Goal: Find specific page/section: Find specific page/section

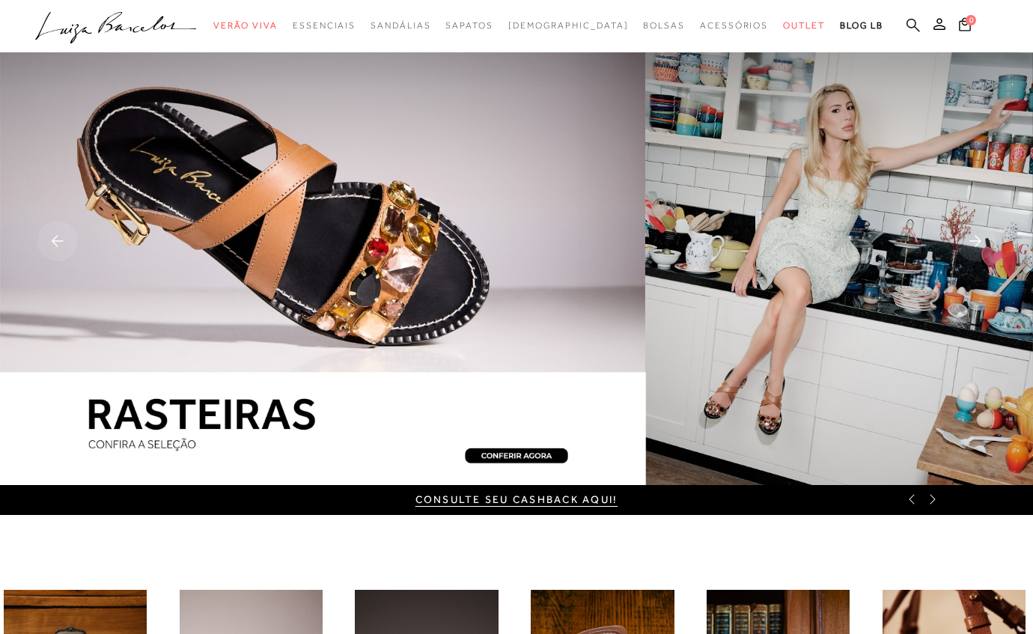
click at [915, 18] on icon at bounding box center [913, 25] width 13 height 14
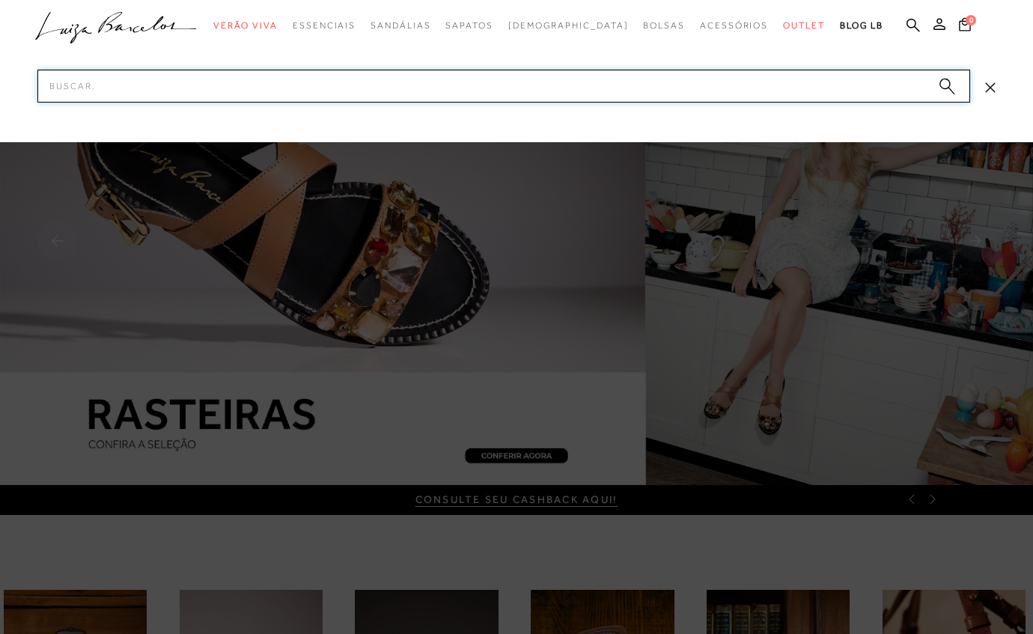
click at [669, 79] on input "Pesquisar" at bounding box center [503, 86] width 933 height 33
paste input "7777113116"
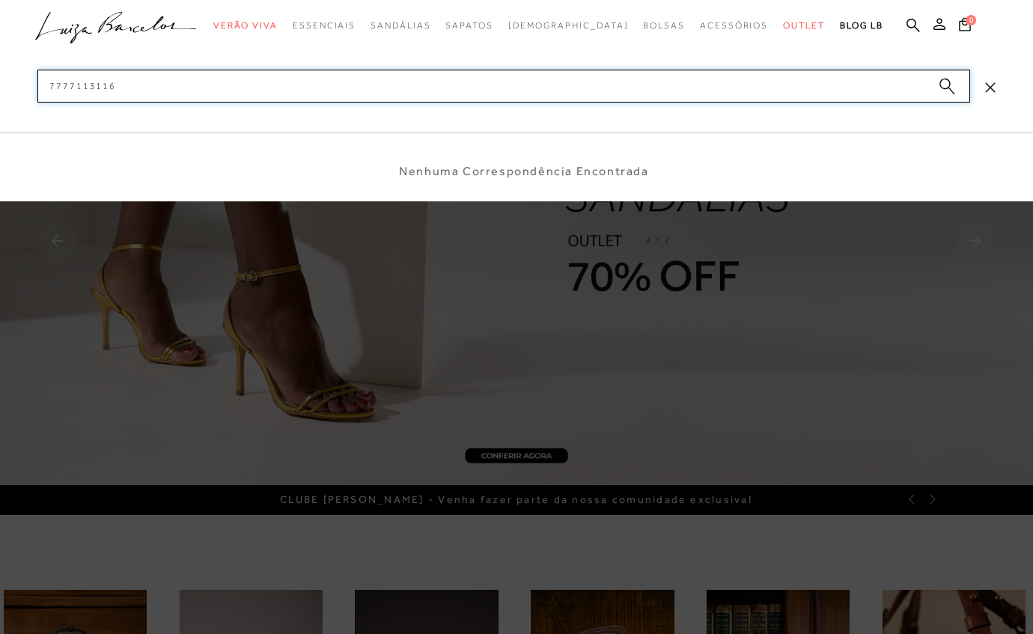
type input "777711311"
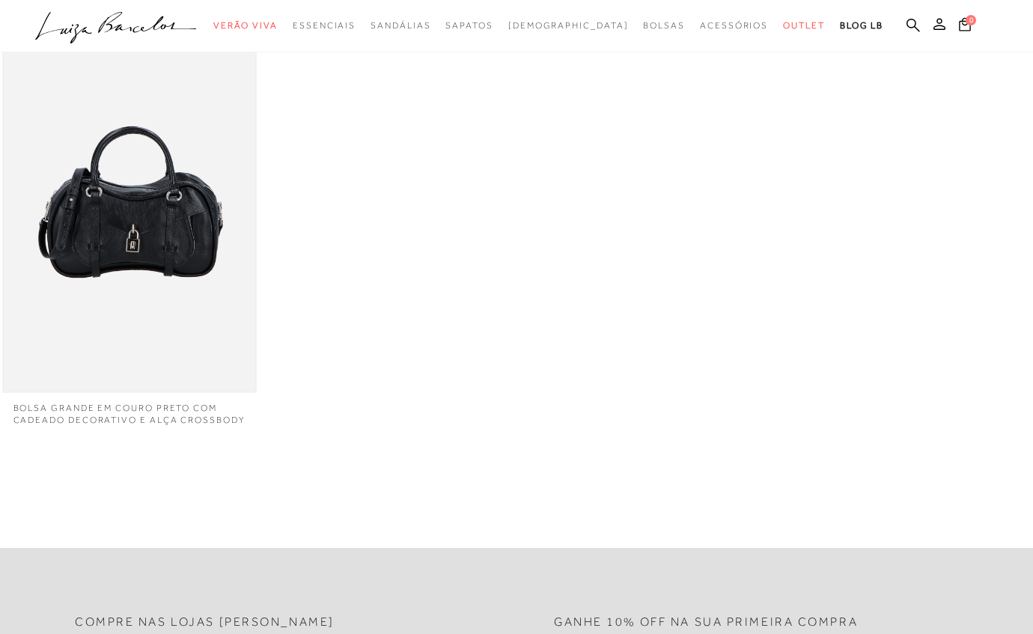
click at [104, 162] on img at bounding box center [130, 201] width 252 height 377
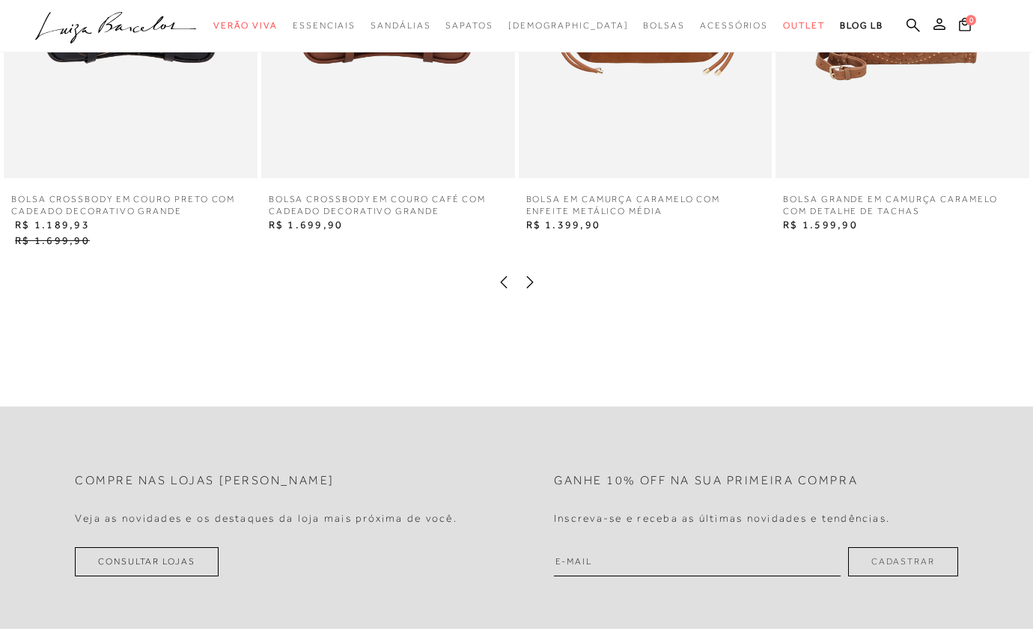
scroll to position [2074, 0]
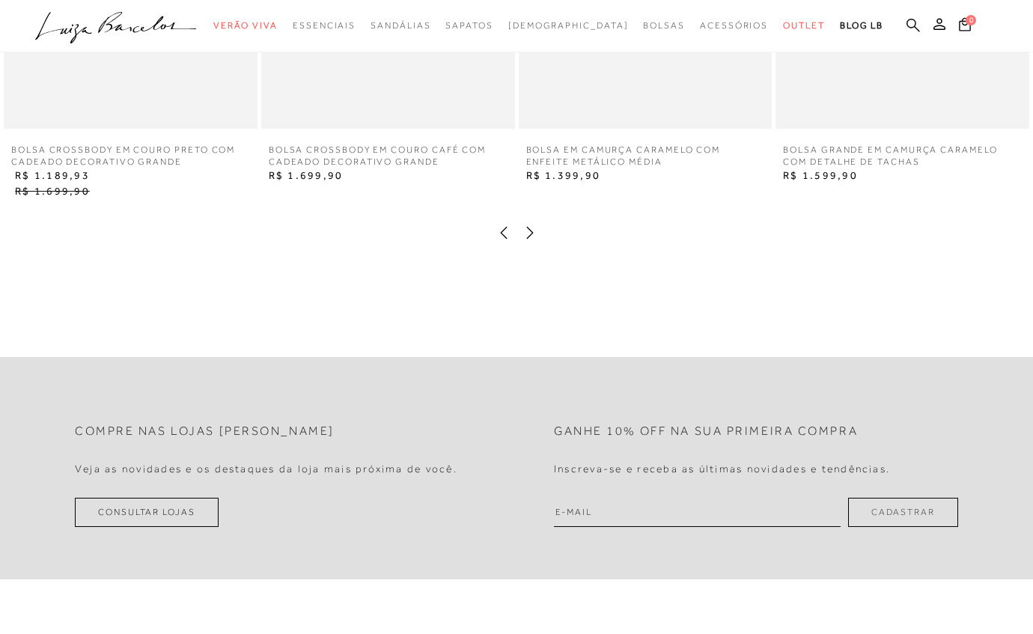
click at [916, 19] on icon at bounding box center [913, 25] width 13 height 14
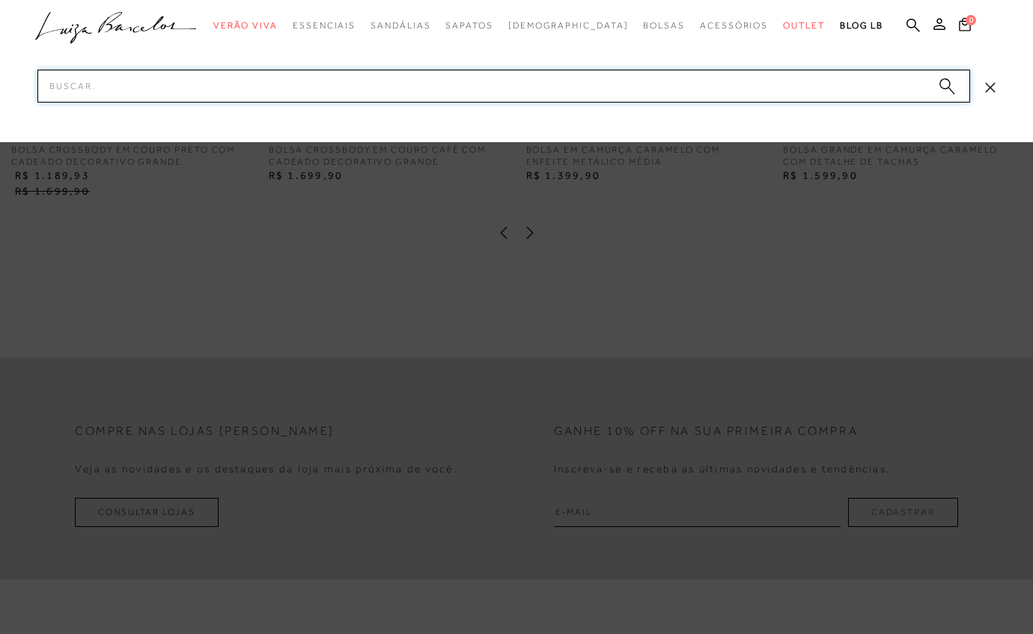
click at [819, 79] on input "Pesquisar" at bounding box center [503, 86] width 933 height 33
paste input "7777113016"
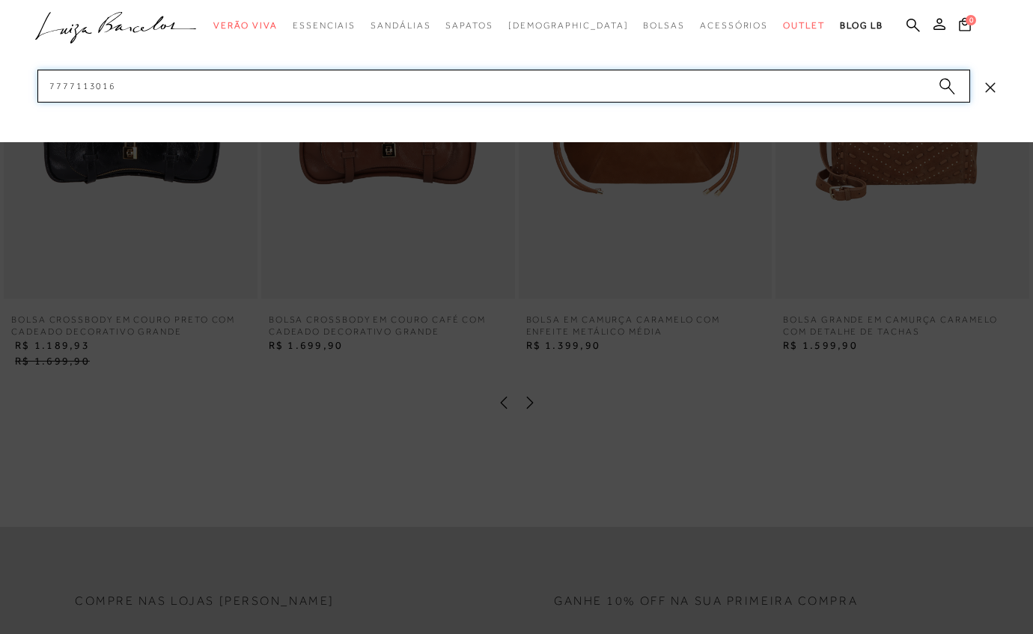
scroll to position [1748, 0]
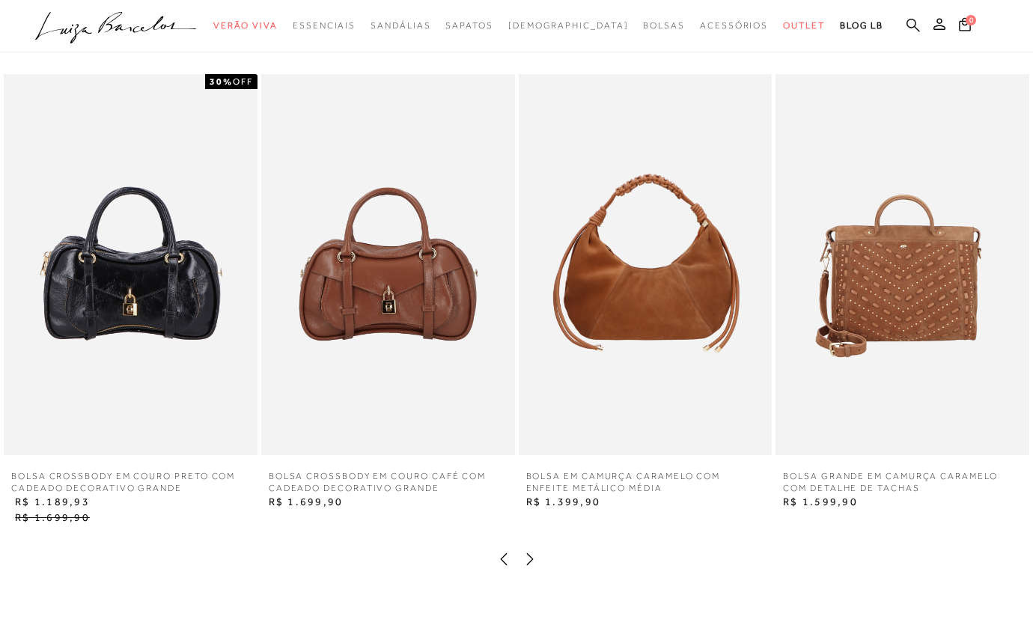
click at [913, 18] on icon at bounding box center [913, 24] width 13 height 13
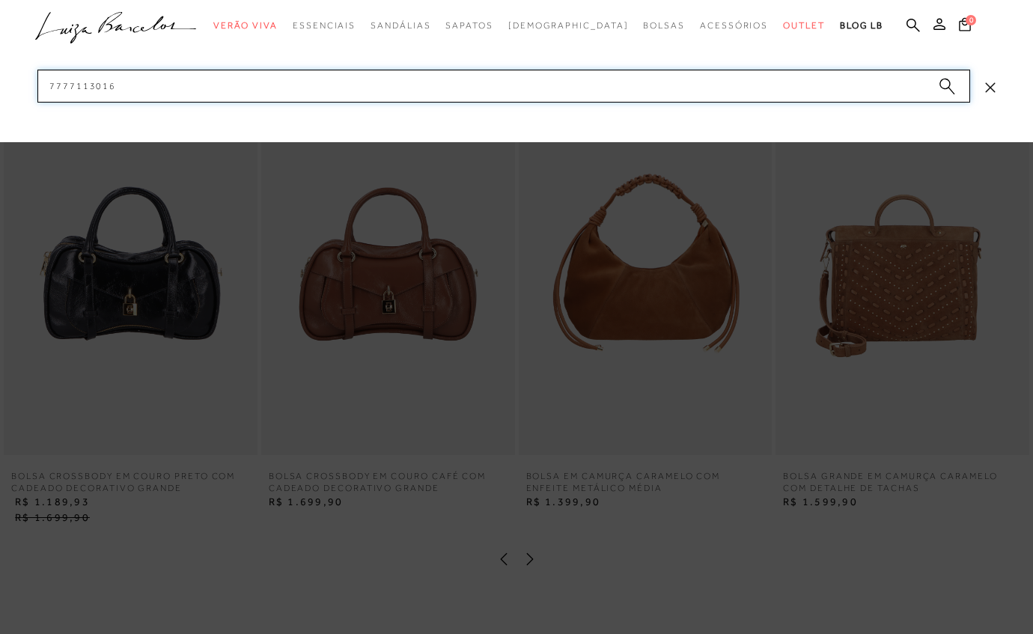
click at [809, 76] on input "7777113016" at bounding box center [503, 86] width 933 height 33
paste input "123502404"
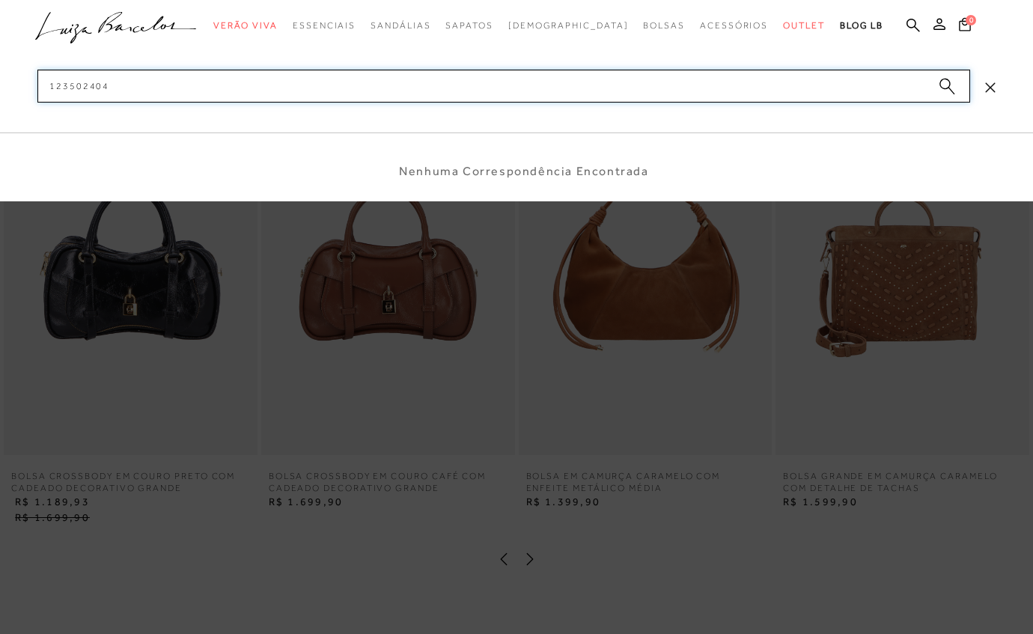
type input "123502404"
